Goal: Check status: Check status

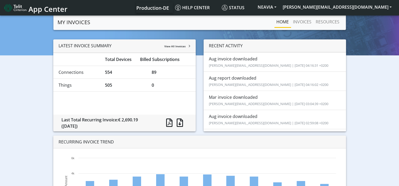
drag, startPoint x: 154, startPoint y: 73, endPoint x: 160, endPoint y: 74, distance: 6.1
click at [160, 74] on div "89" at bounding box center [171, 72] width 47 height 6
drag, startPoint x: 160, startPoint y: 74, endPoint x: 152, endPoint y: 70, distance: 9.1
click at [152, 70] on div "89" at bounding box center [171, 72] width 47 height 6
